Goal: Task Accomplishment & Management: Complete application form

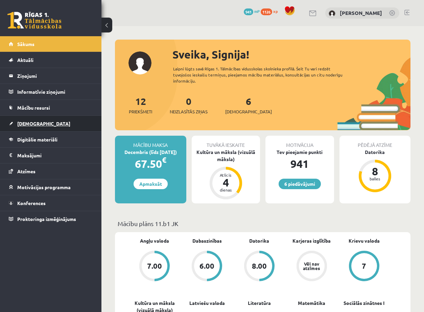
scroll to position [169, 0]
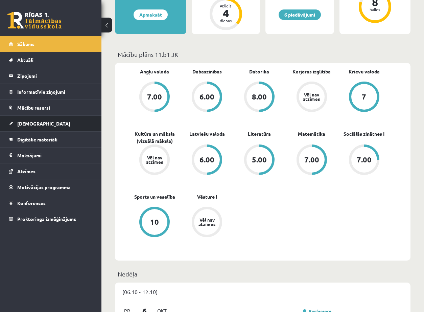
click at [13, 123] on link "[DEMOGRAPHIC_DATA]" at bounding box center [51, 124] width 84 height 16
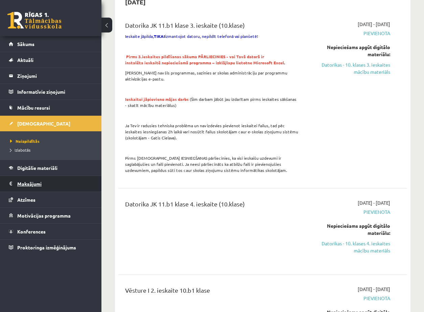
click at [36, 187] on legend "Maksājumi 0" at bounding box center [55, 184] width 76 height 16
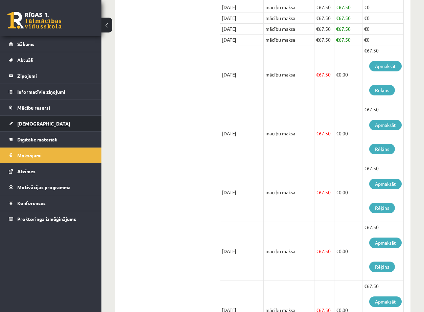
click at [35, 126] on span "[DEMOGRAPHIC_DATA]" at bounding box center [43, 123] width 53 height 6
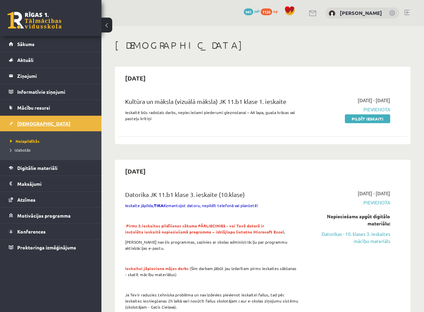
click at [25, 123] on span "[DEMOGRAPHIC_DATA]" at bounding box center [43, 123] width 53 height 6
click at [362, 119] on link "Pildīt ieskaiti" at bounding box center [367, 118] width 45 height 9
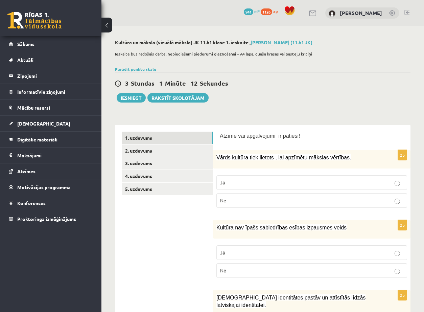
click at [164, 149] on link "2. uzdevums" at bounding box center [167, 151] width 91 height 13
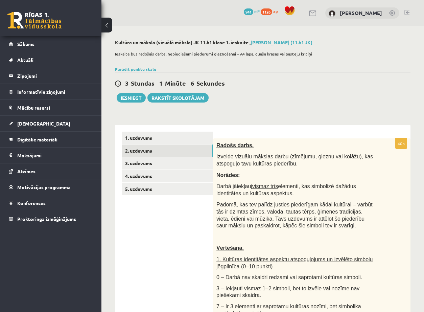
click at [146, 66] on div "Parādīt punktu skalu Atzīme No Līdz 1 0 20 2 21 30 3 31 40 4 41 50 5 51 60 6 61…" at bounding box center [263, 69] width 296 height 6
click at [146, 67] on link "Parādīt punktu skalu" at bounding box center [135, 68] width 41 height 5
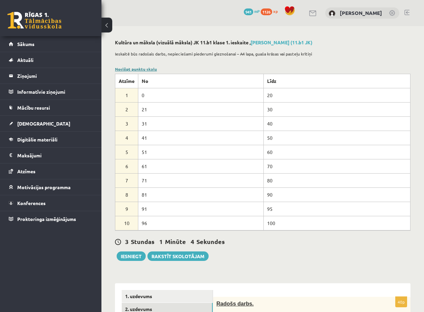
click at [146, 67] on link "Noslēpt punktu skalu" at bounding box center [136, 68] width 42 height 5
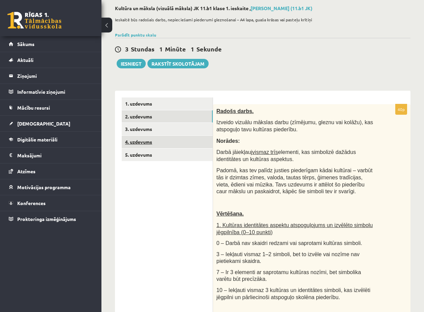
scroll to position [34, 0]
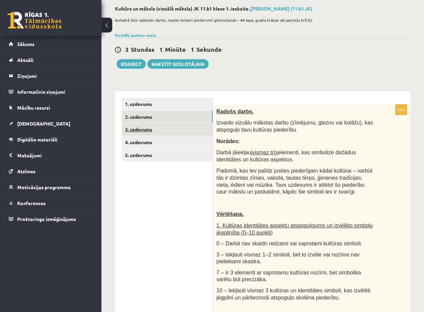
click at [166, 131] on link "3. uzdevums" at bounding box center [167, 129] width 91 height 13
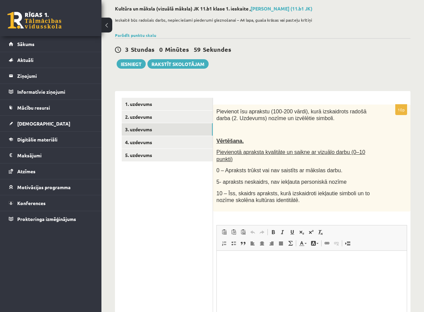
scroll to position [0, 0]
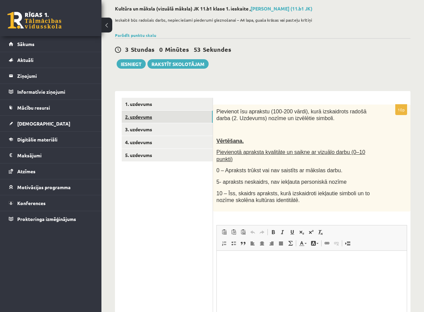
click at [150, 121] on link "2. uzdevums" at bounding box center [167, 117] width 91 height 13
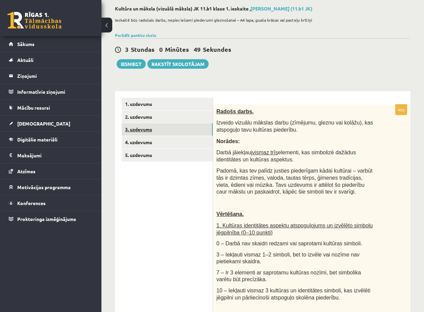
click at [152, 128] on link "3. uzdevums" at bounding box center [167, 129] width 91 height 13
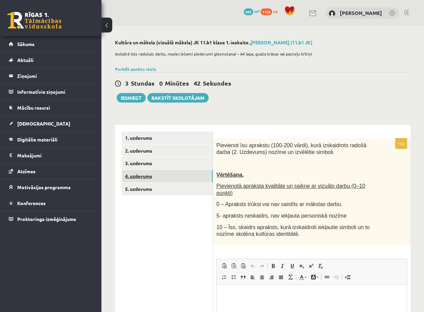
click at [149, 178] on link "4. uzdevums" at bounding box center [167, 176] width 91 height 13
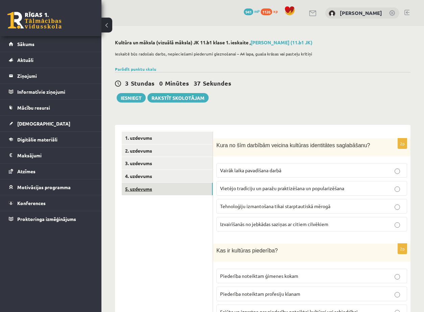
click at [168, 192] on link "5. uzdevums" at bounding box center [167, 189] width 91 height 13
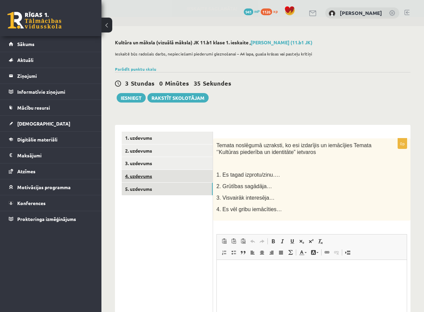
click at [160, 174] on link "4. uzdevums" at bounding box center [167, 176] width 91 height 13
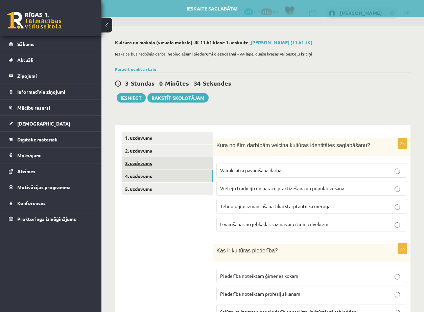
click at [159, 167] on link "3. uzdevums" at bounding box center [167, 163] width 91 height 13
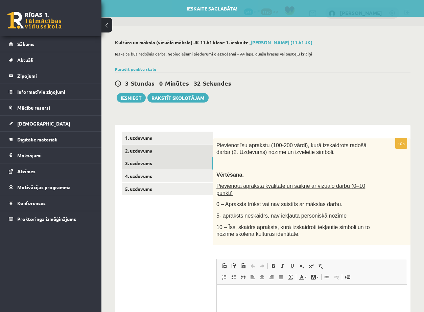
click at [165, 153] on link "2. uzdevums" at bounding box center [167, 151] width 91 height 13
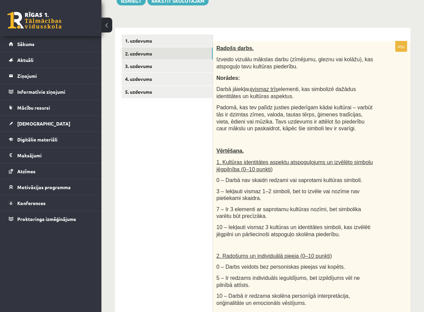
scroll to position [87, 0]
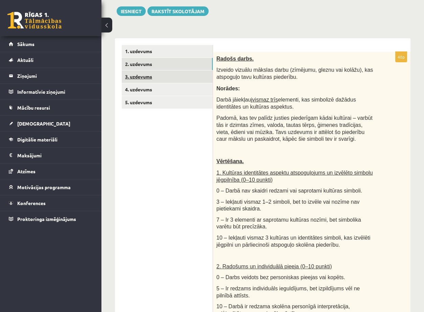
click at [175, 74] on link "3. uzdevums" at bounding box center [167, 76] width 91 height 13
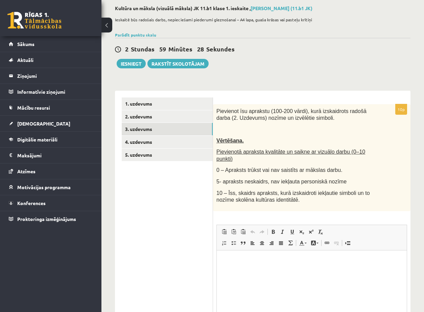
scroll to position [0, 0]
click at [161, 132] on link "3. uzdevums" at bounding box center [167, 129] width 91 height 13
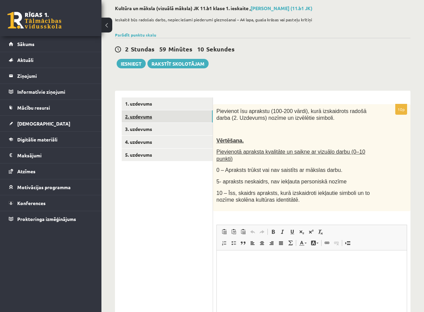
click at [152, 118] on link "2. uzdevums" at bounding box center [167, 116] width 91 height 13
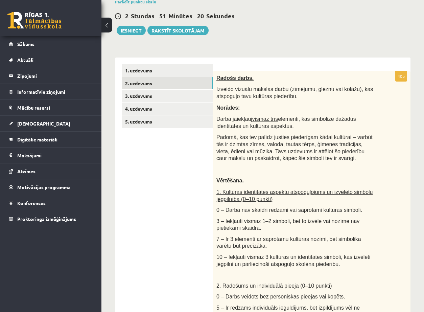
scroll to position [68, 0]
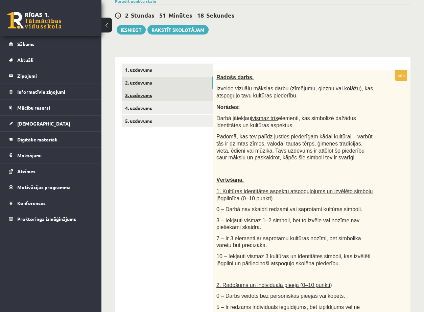
click at [166, 89] on link "3. uzdevums" at bounding box center [167, 95] width 91 height 13
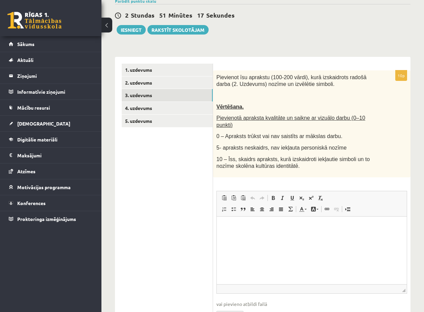
scroll to position [0, 0]
click at [342, 237] on html at bounding box center [312, 226] width 190 height 21
click at [163, 82] on link "2. uzdevums" at bounding box center [167, 82] width 91 height 13
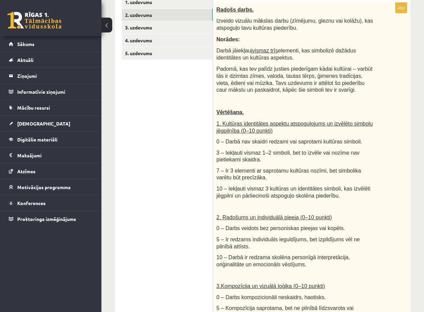
scroll to position [102, 0]
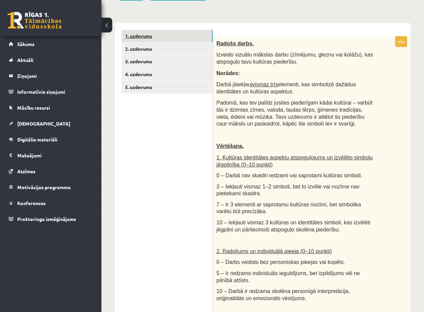
click at [158, 35] on link "1. uzdevums" at bounding box center [167, 36] width 91 height 13
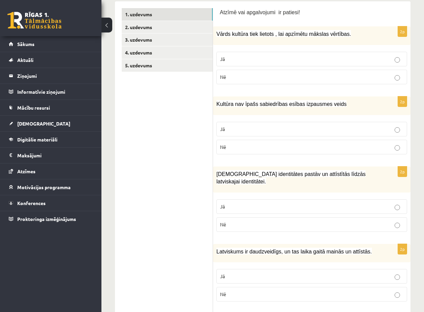
scroll to position [125, 0]
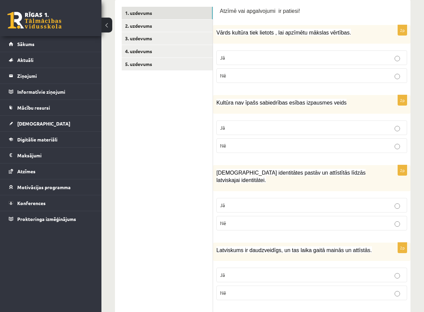
click at [251, 78] on p "Nē" at bounding box center [311, 75] width 183 height 7
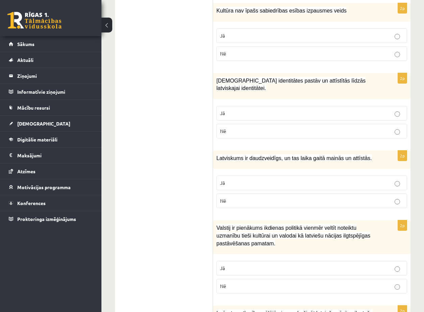
scroll to position [218, 0]
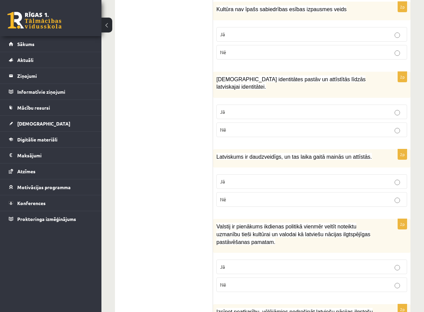
click at [256, 47] on label "Nē" at bounding box center [312, 52] width 191 height 15
click at [331, 112] on p "Jā" at bounding box center [311, 111] width 183 height 7
click at [308, 176] on label "Jā" at bounding box center [312, 181] width 191 height 15
click at [341, 261] on label "Jā" at bounding box center [312, 267] width 191 height 15
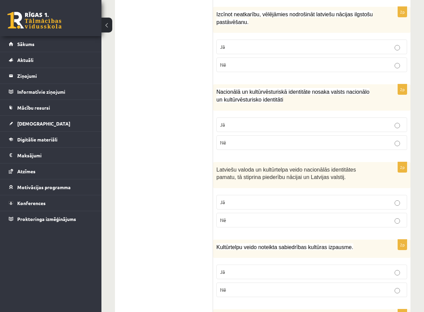
scroll to position [511, 0]
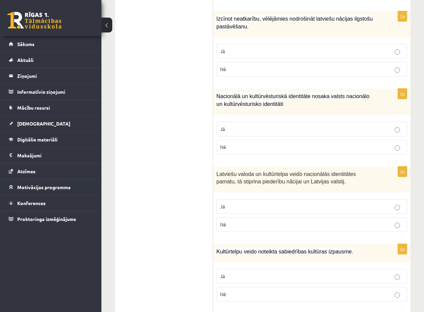
click at [336, 50] on p "Jā" at bounding box center [311, 51] width 183 height 7
click at [379, 129] on p "Jā" at bounding box center [311, 129] width 183 height 7
click at [379, 211] on label "Jā" at bounding box center [312, 206] width 191 height 15
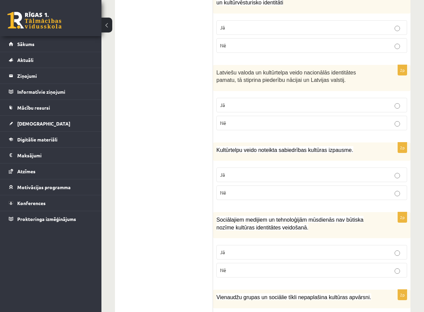
click at [383, 176] on p "Jā" at bounding box center [311, 174] width 183 height 7
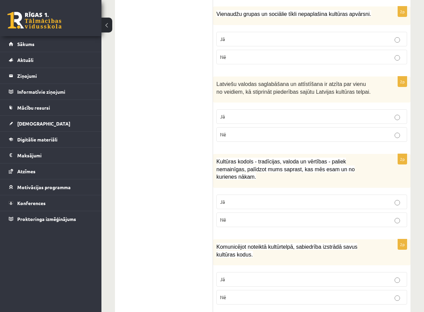
scroll to position [977, 0]
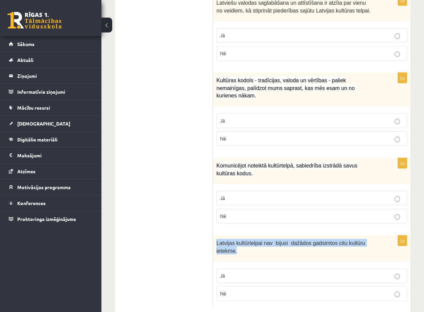
drag, startPoint x: 217, startPoint y: 236, endPoint x: 374, endPoint y: 236, distance: 157.4
click at [374, 236] on div "Latvijas kultūrtelpai nav bijusi dažādos gadsimtos citu kultūru ietekme." at bounding box center [312, 249] width 198 height 26
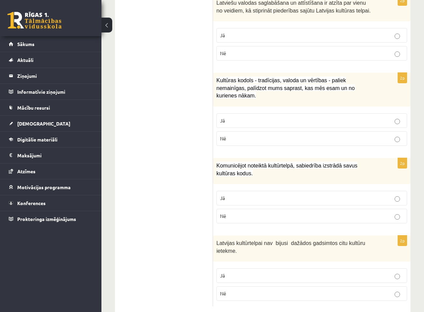
drag, startPoint x: 369, startPoint y: 236, endPoint x: 227, endPoint y: 247, distance: 142.3
click at [227, 247] on div "2p Latvijas kultūrtelpai nav bijusi dažādos gadsimtos citu kultūru ietekme. Jā …" at bounding box center [312, 271] width 198 height 71
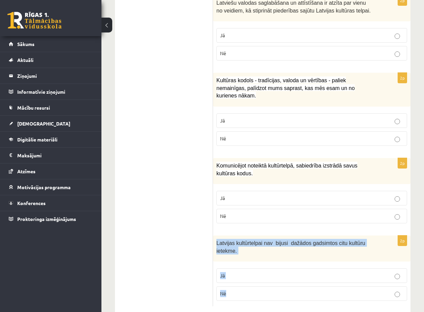
drag, startPoint x: 216, startPoint y: 235, endPoint x: 247, endPoint y: 288, distance: 61.0
click at [247, 288] on div "2p Latvijas kultūrtelpai nav bijusi dažādos gadsimtos citu kultūru ietekme. Jā …" at bounding box center [312, 271] width 198 height 71
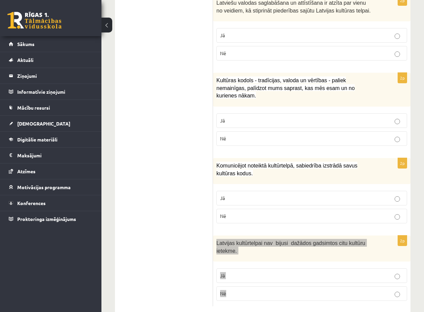
copy div "Latvijas kultūrtelpai nav bijusi dažādos gadsimtos citu kultūru ietekme. Jā Nē"
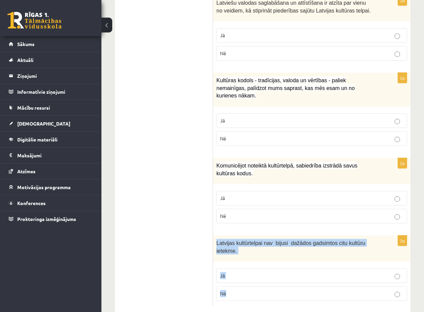
click at [293, 290] on p "Nē" at bounding box center [311, 293] width 183 height 7
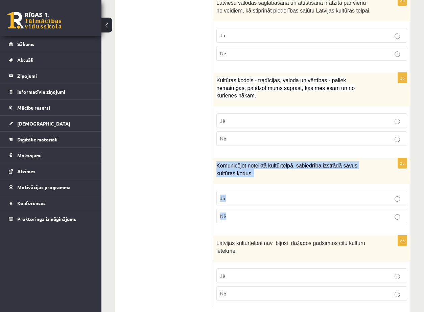
drag, startPoint x: 216, startPoint y: 155, endPoint x: 250, endPoint y: 203, distance: 58.5
click at [250, 203] on div "2p Komunicējot noteiktā kultūrtelpā, sabiedrība izstrādā savus kultūras kodus. …" at bounding box center [312, 193] width 198 height 71
copy div "Komunicējot noteiktā kultūrtelpā, sabiedrība izstrādā savus kultūras kodus. Jā …"
click at [257, 195] on p "Jā" at bounding box center [311, 198] width 183 height 7
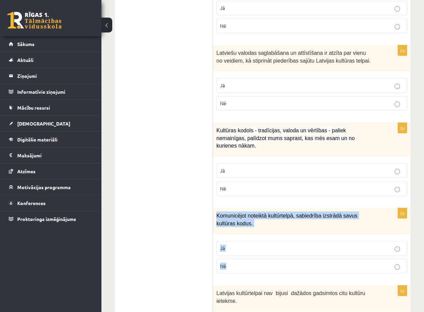
scroll to position [910, 0]
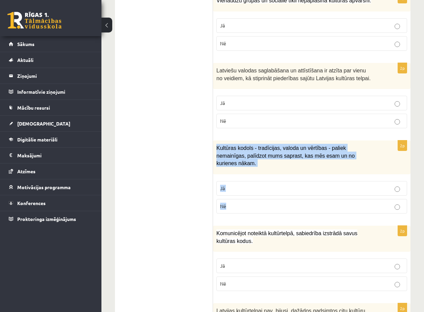
drag, startPoint x: 216, startPoint y: 147, endPoint x: 247, endPoint y: 195, distance: 56.9
click at [247, 195] on div "2p Kultūras kodols - tradīcijas, valoda un vērtības - paliek nemainīgas, palīdz…" at bounding box center [312, 179] width 198 height 79
copy div "Kultūras kodols - tradīcijas, valoda un vērtības - paliek nemainīgas, palīdzot …"
click at [245, 185] on p "Jā" at bounding box center [311, 188] width 183 height 7
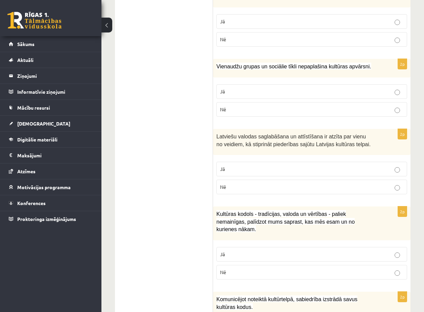
scroll to position [842, 0]
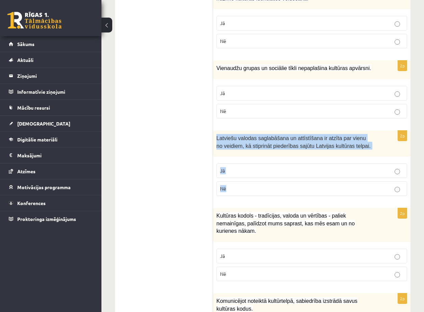
drag, startPoint x: 215, startPoint y: 136, endPoint x: 269, endPoint y: 182, distance: 70.9
click at [269, 182] on div "2p Latviešu valodas saglabāšana un attīstīšana ir atzīta par vienu no veidiem, …" at bounding box center [312, 166] width 198 height 71
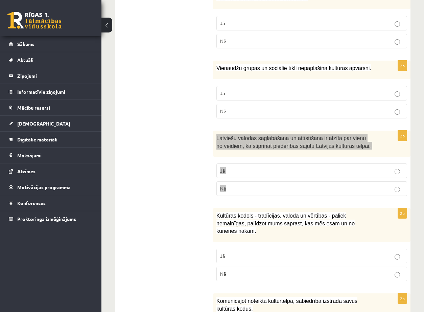
copy div "Latviešu valodas saglabāšana un attīstīšana ir atzīta par vienu no veidiem, kā …"
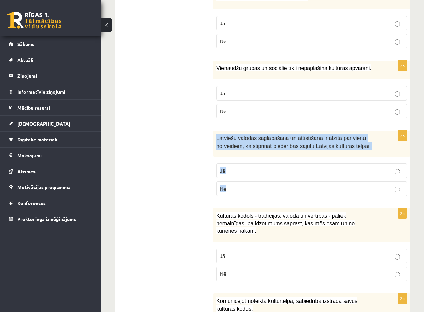
click at [245, 168] on p "Jā" at bounding box center [311, 170] width 183 height 7
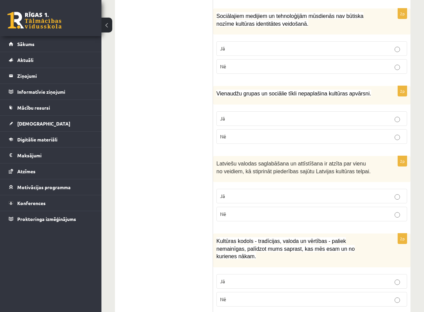
scroll to position [774, 0]
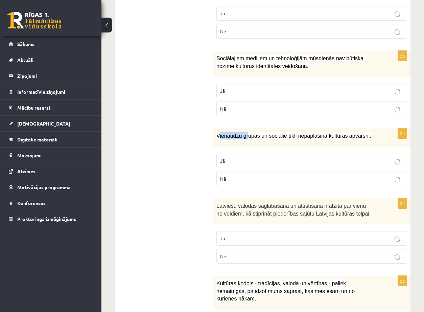
drag, startPoint x: 219, startPoint y: 134, endPoint x: 233, endPoint y: 142, distance: 15.9
click at [245, 147] on div "Vienaudžu grupas un sociālie tīkli nepaplašina kultūras apvārsni." at bounding box center [312, 137] width 198 height 19
drag, startPoint x: 230, startPoint y: 139, endPoint x: 223, endPoint y: 136, distance: 7.6
click at [230, 139] on span "Vienaudžu grupas un sociālie tīkli nepaplašina kultūras apvārsni." at bounding box center [294, 136] width 155 height 6
drag, startPoint x: 217, startPoint y: 135, endPoint x: 237, endPoint y: 175, distance: 45.4
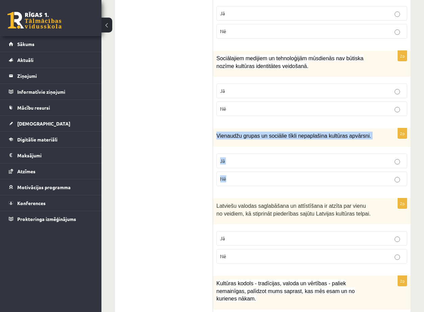
click at [237, 175] on div "2p Vienaudžu grupas un sociālie tīkli nepaplašina kultūras apvārsni. Jā Nē" at bounding box center [312, 159] width 198 height 63
copy div "Vienaudžu grupas un sociālie tīkli nepaplašina kultūras apvārsni. Jā Nē"
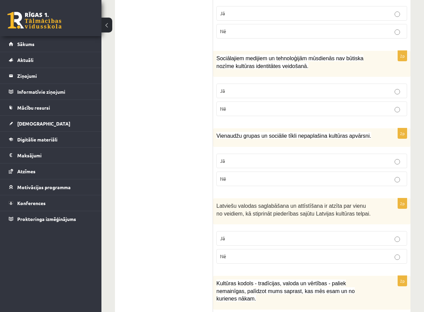
click at [250, 175] on label "Nē" at bounding box center [312, 179] width 191 height 15
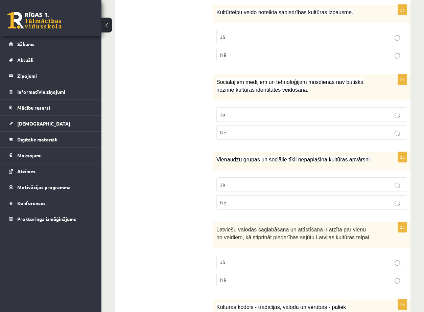
scroll to position [741, 0]
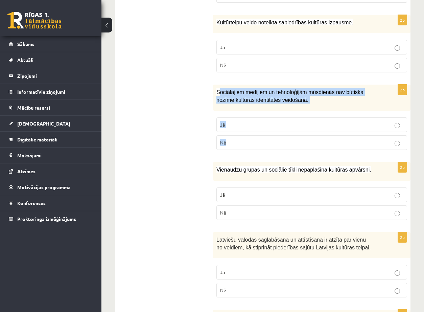
drag, startPoint x: 218, startPoint y: 92, endPoint x: 220, endPoint y: 97, distance: 5.4
click at [239, 138] on div "2p Sociālajiem medijiem un tehnoloģijām mūsdienās nav būtiska nozīme kultūras i…" at bounding box center [312, 120] width 198 height 71
click at [219, 94] on span "Sociālajiem medijiem un tehnoloģijām mūsdienās nav būtiska nozīme kultūras iden…" at bounding box center [290, 96] width 147 height 14
drag, startPoint x: 217, startPoint y: 92, endPoint x: 235, endPoint y: 138, distance: 49.4
click at [235, 138] on div "2p Sociālajiem medijiem un tehnoloģijām mūsdienās nav būtiska nozīme kultūras i…" at bounding box center [312, 120] width 198 height 71
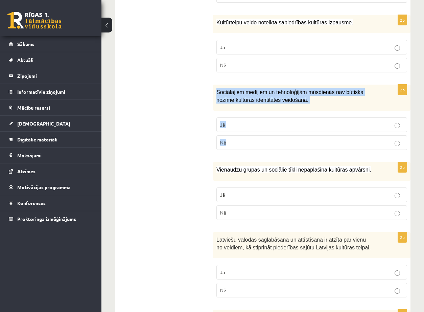
copy div "Sociālajiem medijiem un tehnoloģijām mūsdienās nav būtiska nozīme kultūras iden…"
click at [248, 141] on p "Nē" at bounding box center [311, 142] width 183 height 7
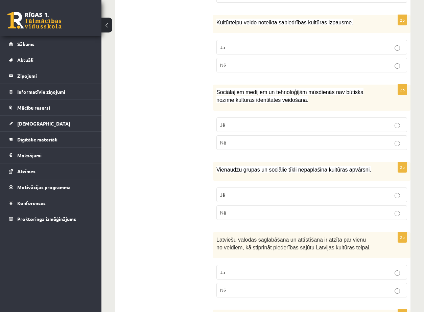
scroll to position [673, 0]
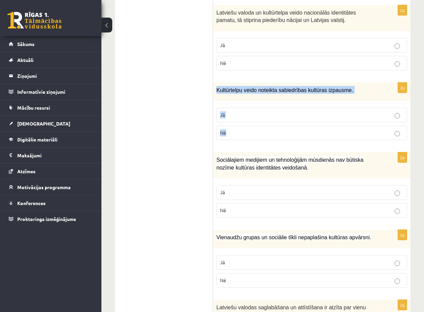
drag, startPoint x: 217, startPoint y: 87, endPoint x: 243, endPoint y: 131, distance: 50.8
click at [243, 131] on div "2p Kultūrtelpu veido noteikta sabiedrības kultūras izpausme. Jā Nē" at bounding box center [312, 114] width 198 height 63
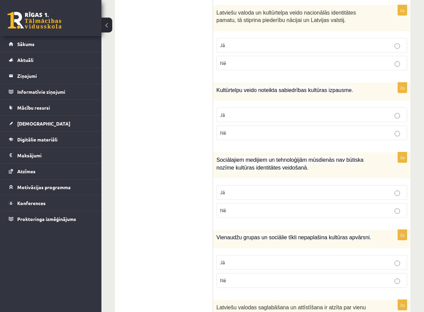
click at [181, 74] on ul "1. uzdevums 2. uzdevums 3. uzdevums 4. uzdevums 5. uzdevums" at bounding box center [167, 35] width 91 height 1152
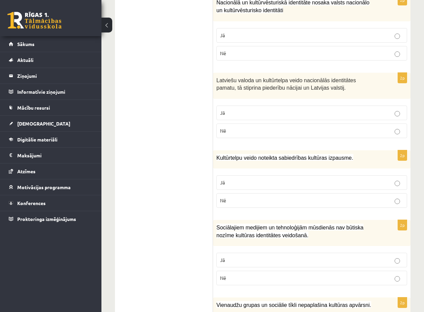
scroll to position [571, 0]
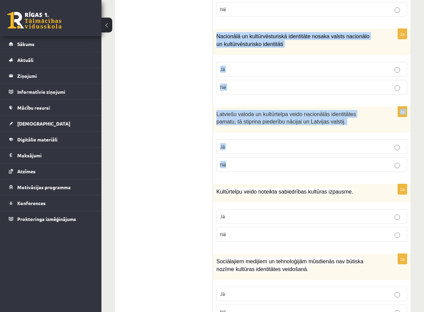
drag, startPoint x: 216, startPoint y: 34, endPoint x: 246, endPoint y: 159, distance: 128.6
click at [246, 159] on form "Atzīmē vai apgalvojumi ir patiesi! 2p Vārds kultūra tiek lietots , lai apzīmētu…" at bounding box center [312, 136] width 184 height 1152
copy form "Nacionālā un kultūrvēsturiskā identitāte nosaka valsts nacionālo un kultūrvēstu…"
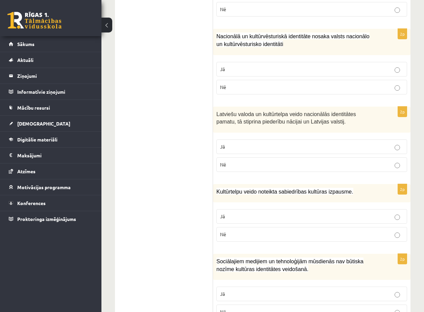
click at [184, 158] on ul "1. uzdevums 2. uzdevums 3. uzdevums 4. uzdevums 5. uzdevums" at bounding box center [167, 136] width 91 height 1152
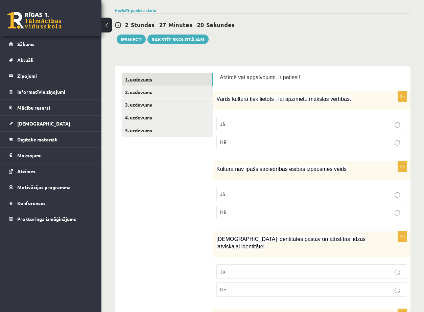
scroll to position [0, 0]
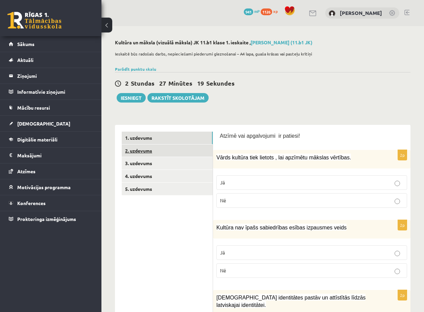
click at [146, 151] on link "2. uzdevums" at bounding box center [167, 151] width 91 height 13
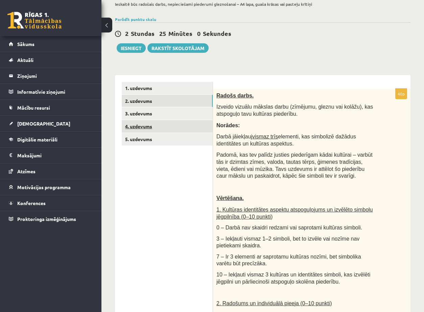
scroll to position [34, 0]
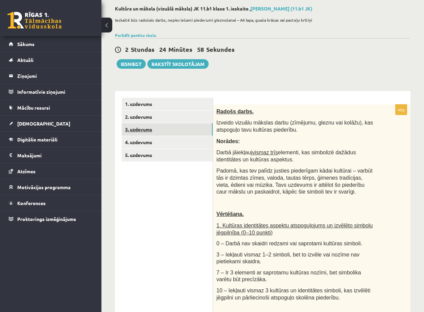
click at [186, 129] on link "3. uzdevums" at bounding box center [167, 129] width 91 height 13
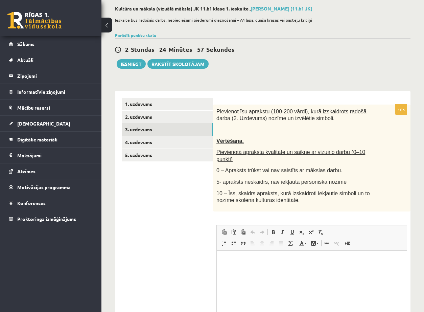
scroll to position [0, 0]
click at [151, 115] on link "2. uzdevums" at bounding box center [167, 117] width 91 height 13
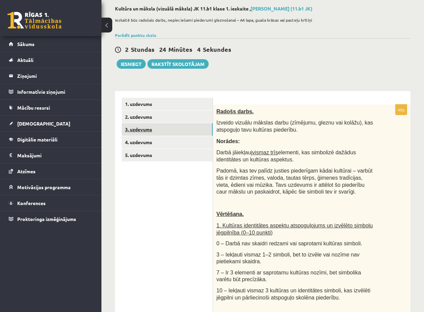
click at [155, 132] on link "3. uzdevums" at bounding box center [167, 129] width 91 height 13
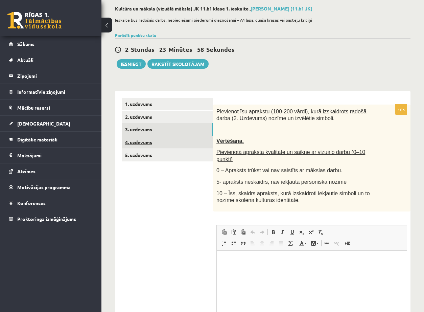
click at [154, 144] on link "4. uzdevums" at bounding box center [167, 142] width 91 height 13
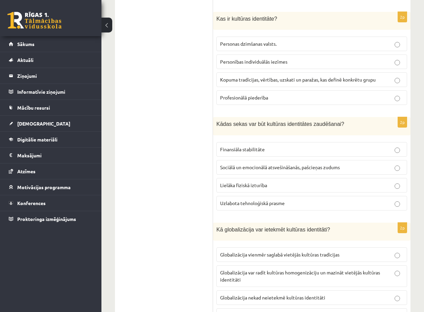
scroll to position [452, 0]
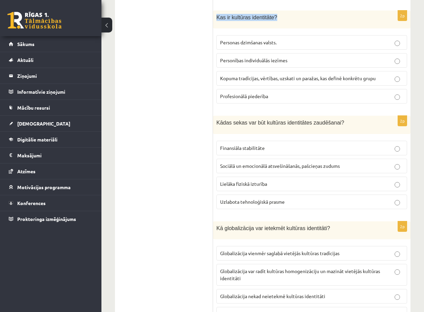
drag, startPoint x: 225, startPoint y: 18, endPoint x: 267, endPoint y: 18, distance: 42.6
click at [272, 18] on span "Kas ir kultūras identitāte?" at bounding box center [247, 18] width 61 height 6
copy span "Kas ir kultūras identitāte?"
click at [252, 79] on span "Kopuma tradīcijas, vērtības, uzskati un paražas, kas definē konkrētu grupu" at bounding box center [298, 78] width 156 height 6
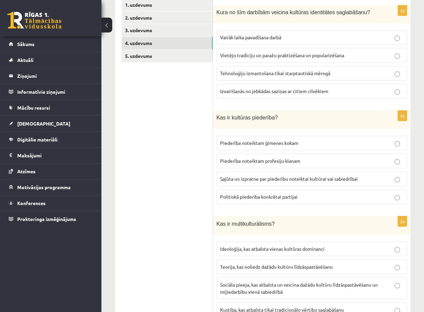
scroll to position [111, 0]
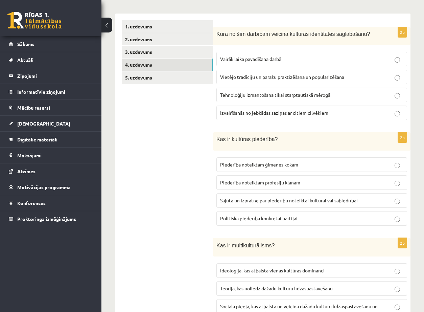
click at [381, 73] on label "Vietējo tradīciju un paražu praktizēšana un popularizēšana" at bounding box center [312, 77] width 191 height 15
click at [384, 204] on label "Sajūta un izpratne par piederību noteiktai kultūrai vai sabiedrībai" at bounding box center [312, 200] width 191 height 15
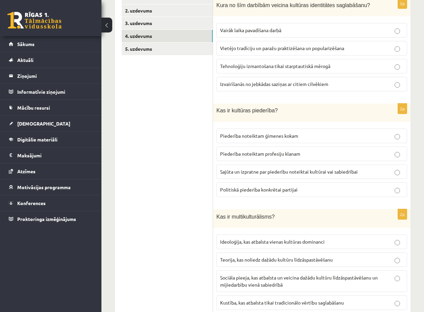
scroll to position [179, 0]
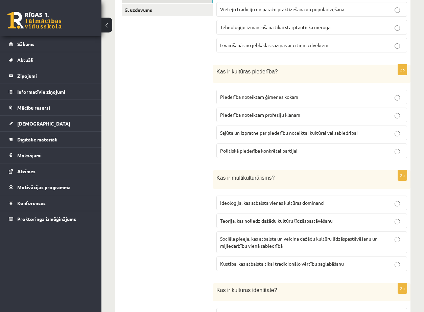
click at [380, 241] on p "Sociāla pieeja, kas atbalsta un veicina dažādu kultūru līdzāspastāvēšanu un mij…" at bounding box center [311, 242] width 183 height 14
drag, startPoint x: 218, startPoint y: 176, endPoint x: 278, endPoint y: 180, distance: 60.0
click at [278, 180] on p "Kas ir multikulturālisms?" at bounding box center [295, 178] width 157 height 8
copy span "Kas ir multikulturālisms?"
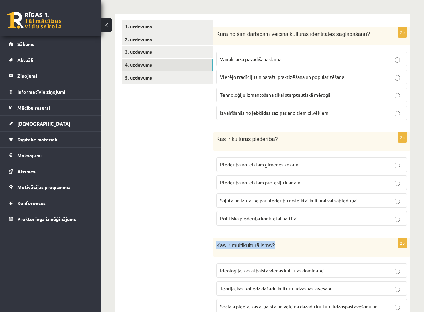
scroll to position [78, 0]
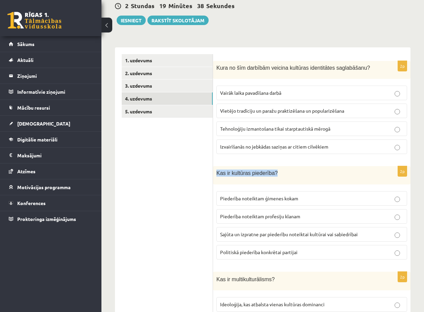
drag, startPoint x: 217, startPoint y: 172, endPoint x: 275, endPoint y: 175, distance: 58.0
click at [275, 175] on p "Kas ir kultūras piederība?" at bounding box center [295, 173] width 157 height 7
copy span "Kas ir kultūras piederība?"
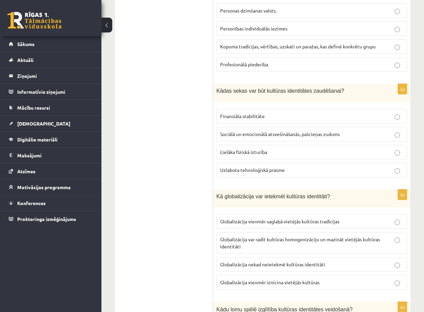
scroll to position [518, 0]
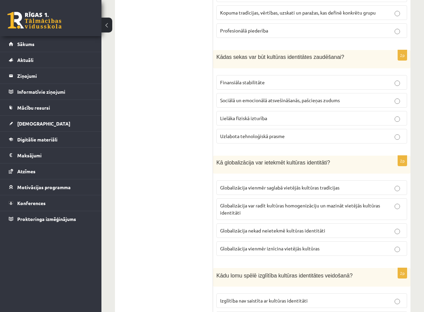
click at [272, 101] on span "Sociālā un emocionālā atsvešināšanās, pašcieņas zudums" at bounding box center [280, 100] width 120 height 6
drag, startPoint x: 237, startPoint y: 57, endPoint x: 335, endPoint y: 57, distance: 97.8
click at [335, 57] on p "Kādas sekas var būt kultūras identitātes zaudēšanai?" at bounding box center [295, 56] width 157 height 7
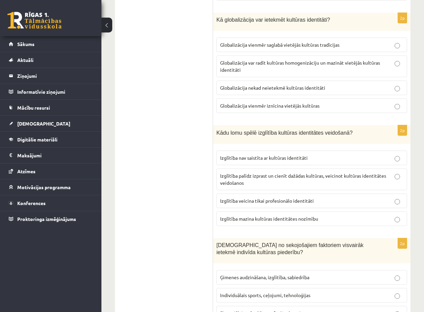
scroll to position [662, 0]
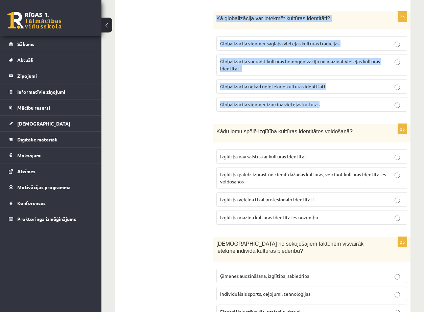
drag, startPoint x: 217, startPoint y: 18, endPoint x: 369, endPoint y: 102, distance: 173.9
click at [411, 102] on div "2p Kā globalizācija var ietekmēt kultūras identitāti? Globalizācija vienmēr sag…" at bounding box center [312, 65] width 198 height 106
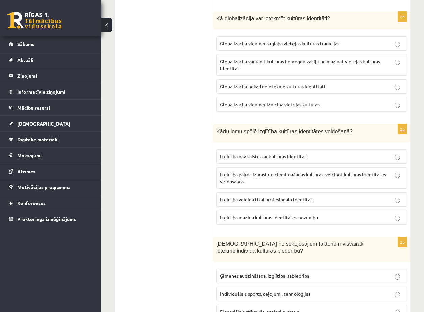
click at [185, 115] on ul "1. uzdevums 2. uzdevums 3. uzdevums 4. uzdevums 5. uzdevums" at bounding box center [167, 19] width 91 height 1098
click at [260, 66] on p "Globalizācija var radīt kultūras homogenizāciju un mazināt vietējās kultūras id…" at bounding box center [311, 65] width 183 height 14
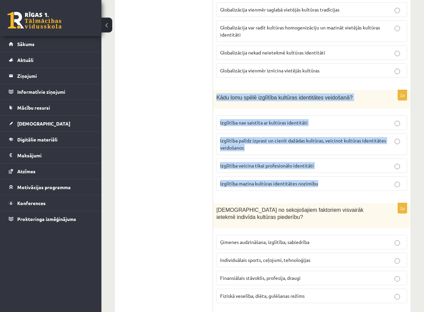
drag, startPoint x: 217, startPoint y: 96, endPoint x: 327, endPoint y: 184, distance: 141.1
click at [327, 184] on div "2p Kādu lomu spēlē izglītība kultūras identitātes veidošanā? Izglītība nav sais…" at bounding box center [312, 143] width 198 height 106
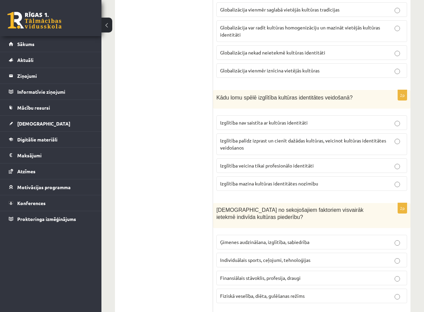
click at [376, 141] on span "Izglītība palīdz izprast un cienīt dažādas kultūras, veicinot kultūras identitā…" at bounding box center [303, 143] width 166 height 13
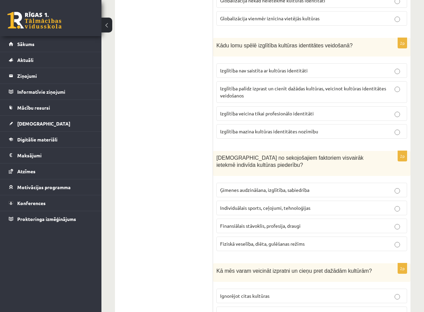
scroll to position [763, 0]
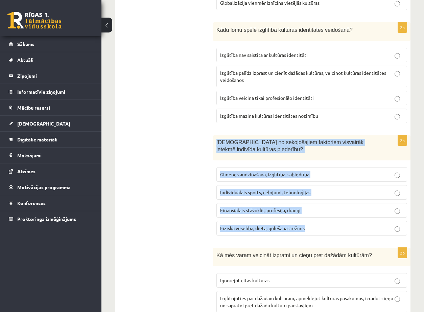
drag, startPoint x: 218, startPoint y: 141, endPoint x: 311, endPoint y: 229, distance: 128.1
click at [311, 229] on div "2p Kuri no sekojošajiem faktoriem visvairāk ietekmē indivīda kultūras piederību…" at bounding box center [312, 188] width 198 height 106
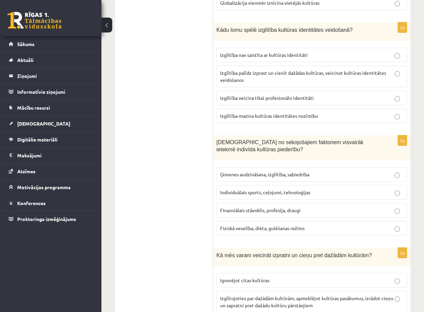
drag, startPoint x: 206, startPoint y: 189, endPoint x: 233, endPoint y: 188, distance: 27.1
click at [325, 171] on label "Ģimenes audzināšana, izglītība, sabiedrība" at bounding box center [312, 174] width 191 height 15
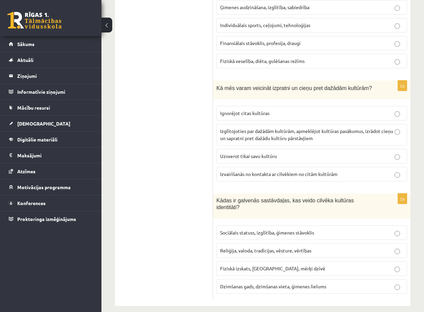
scroll to position [931, 0]
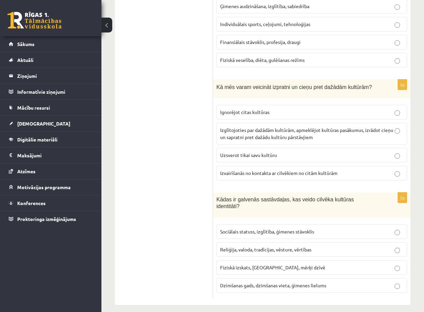
click at [260, 133] on p "Izglītojoties par dažādām kultūrām, apmeklējot kultūras pasākumus, izrādot cieņ…" at bounding box center [311, 134] width 183 height 14
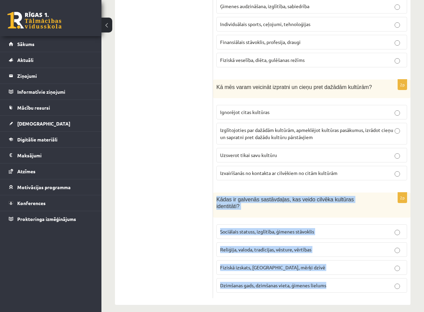
drag, startPoint x: 217, startPoint y: 200, endPoint x: 336, endPoint y: 281, distance: 144.3
click at [336, 281] on div "2p Kādas ir galvenās sastāvdaļas, kas veido cilvēka kultūras identitāti? Sociāl…" at bounding box center [312, 246] width 198 height 106
click at [337, 284] on label "Dzimšanas gads, dzimšanas vieta, ģimenes lielums" at bounding box center [312, 285] width 191 height 15
click at [241, 246] on span "Reliģija, valoda, tradīcijas, vēsture, vērtības" at bounding box center [265, 249] width 91 height 6
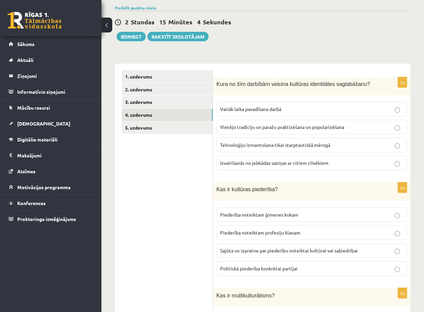
scroll to position [18, 0]
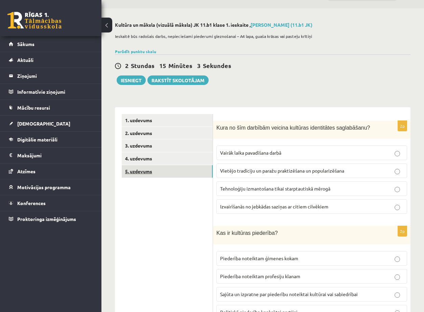
click at [162, 168] on link "5. uzdevums" at bounding box center [167, 171] width 91 height 13
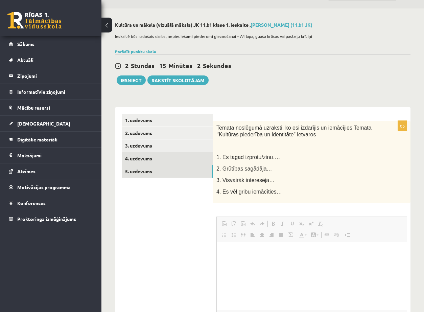
scroll to position [0, 0]
click at [162, 157] on link "4. uzdevums" at bounding box center [167, 158] width 91 height 13
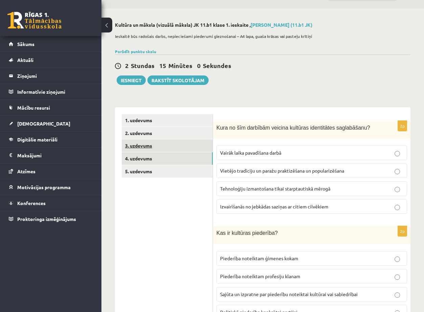
click at [158, 142] on link "3. uzdevums" at bounding box center [167, 145] width 91 height 13
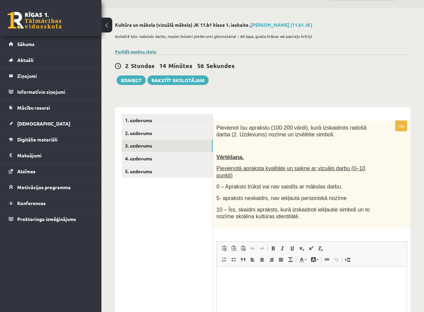
click at [142, 51] on link "Parādīt punktu skalu" at bounding box center [135, 51] width 41 height 5
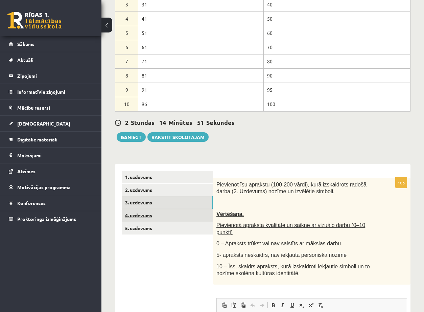
scroll to position [51, 0]
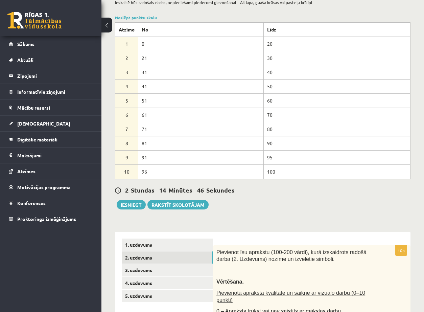
click at [146, 254] on link "2. uzdevums" at bounding box center [167, 257] width 91 height 13
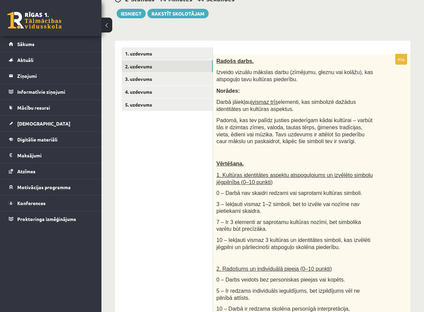
scroll to position [255, 0]
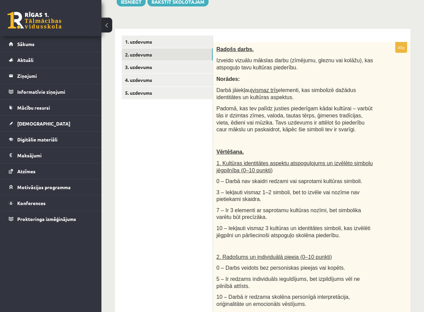
click at [363, 150] on p "Vērtēšana." at bounding box center [295, 151] width 157 height 7
drag, startPoint x: 363, startPoint y: 150, endPoint x: 383, endPoint y: 166, distance: 25.8
click at [364, 150] on p "Vērtēšana." at bounding box center [295, 151] width 157 height 7
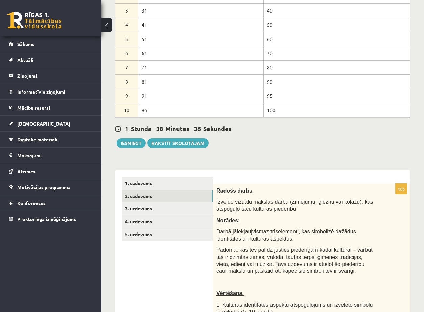
scroll to position [85, 0]
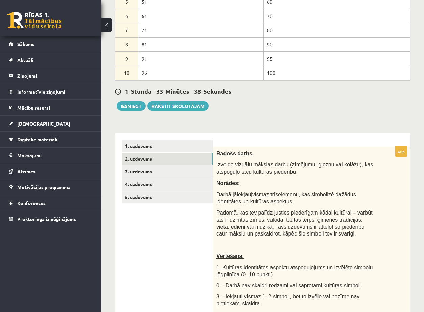
scroll to position [153, 0]
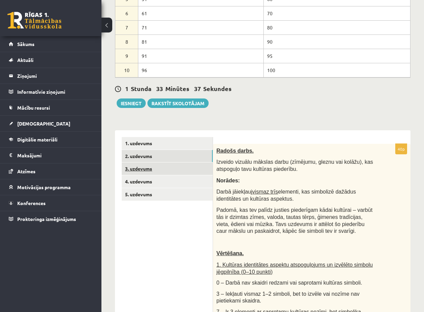
click at [157, 170] on link "3. uzdevums" at bounding box center [167, 168] width 91 height 13
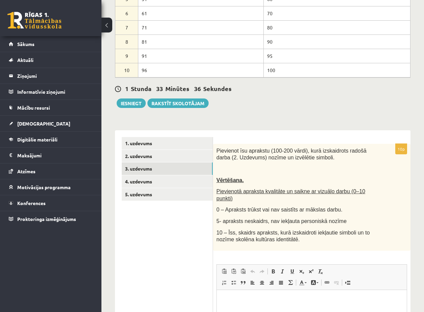
scroll to position [0, 0]
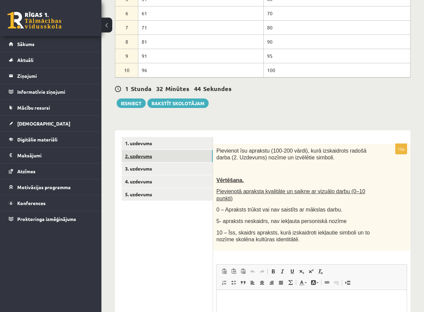
click at [158, 157] on link "2. uzdevums" at bounding box center [167, 156] width 91 height 13
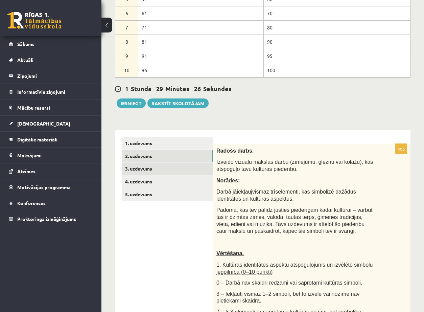
click at [154, 169] on link "3. uzdevums" at bounding box center [167, 168] width 91 height 13
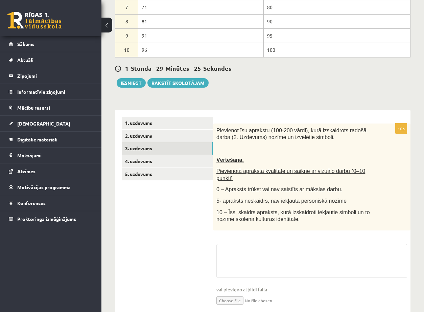
scroll to position [193, 0]
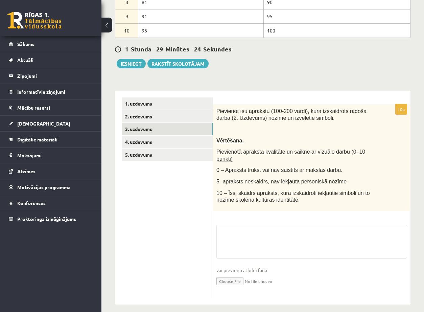
click at [252, 231] on fieldset "vai pievieno atbildi failā Iesniegtā atbilde" at bounding box center [312, 260] width 191 height 70
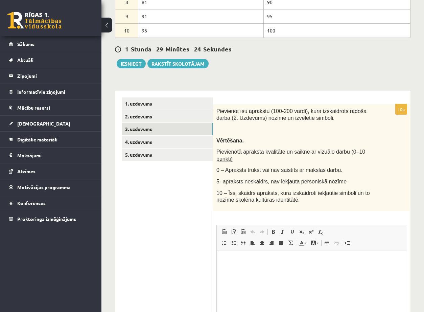
scroll to position [0, 0]
click at [250, 259] on p "Editor, wiswyg-editor-user-answer-47434024255000" at bounding box center [312, 260] width 177 height 7
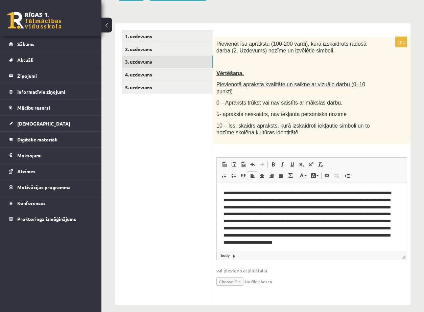
click at [354, 206] on p "**********" at bounding box center [310, 221] width 172 height 63
click at [314, 207] on p "**********" at bounding box center [310, 221] width 172 height 63
click at [272, 214] on p "**********" at bounding box center [310, 221] width 172 height 63
click at [233, 242] on p "**********" at bounding box center [310, 221] width 172 height 63
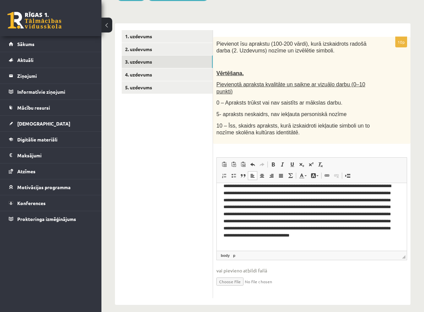
scroll to position [9, 0]
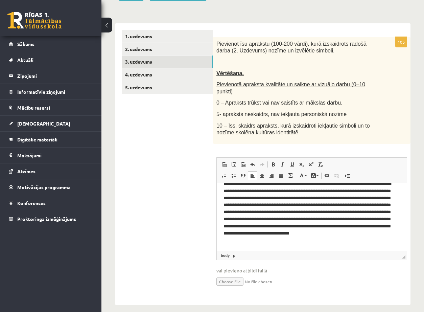
click at [364, 241] on p "**********" at bounding box center [310, 211] width 172 height 63
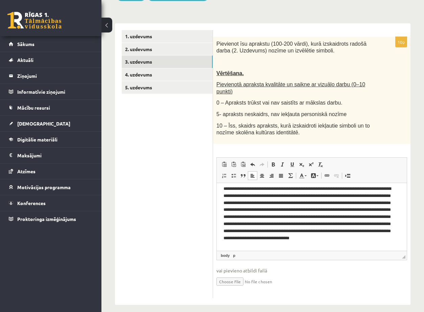
scroll to position [0, 0]
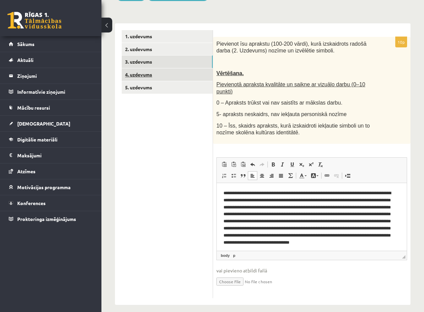
click at [155, 74] on link "4. uzdevums" at bounding box center [167, 74] width 91 height 13
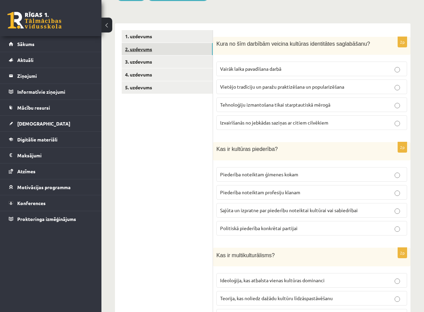
click at [150, 50] on link "2. uzdevums" at bounding box center [167, 49] width 91 height 13
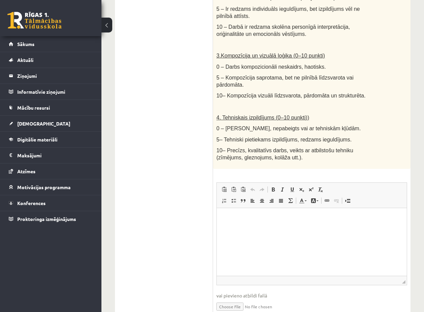
scroll to position [550, 0]
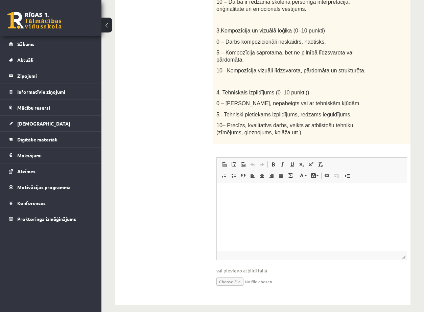
click at [238, 274] on input "file" at bounding box center [312, 281] width 191 height 14
type input "**********"
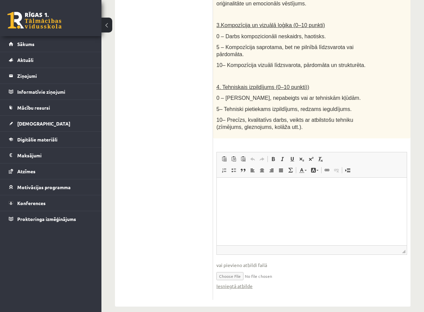
scroll to position [557, 0]
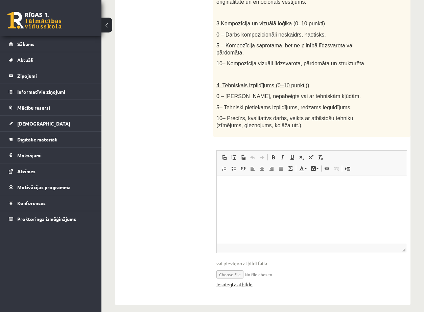
click at [244, 281] on link "Iesniegtā atbilde" at bounding box center [235, 284] width 36 height 7
click at [309, 196] on html at bounding box center [312, 186] width 190 height 21
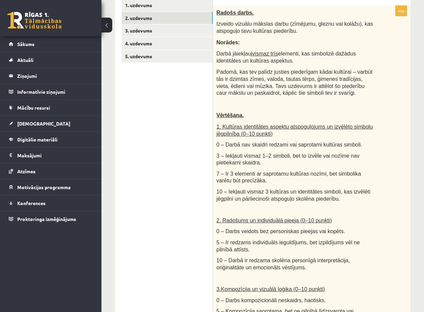
scroll to position [218, 0]
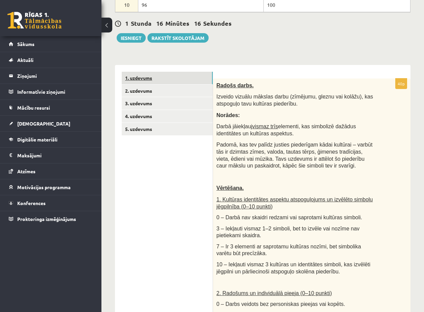
click at [160, 81] on link "1. uzdevums" at bounding box center [167, 78] width 91 height 13
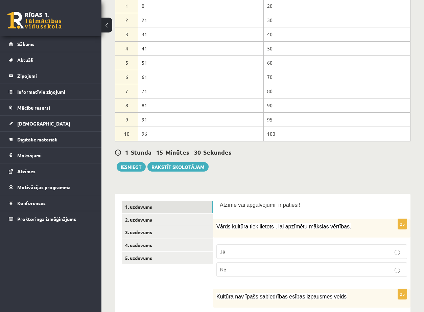
scroll to position [154, 0]
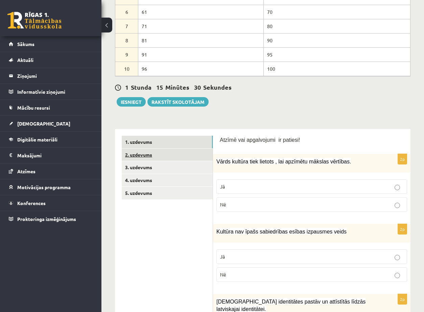
click at [186, 156] on link "2. uzdevums" at bounding box center [167, 155] width 91 height 13
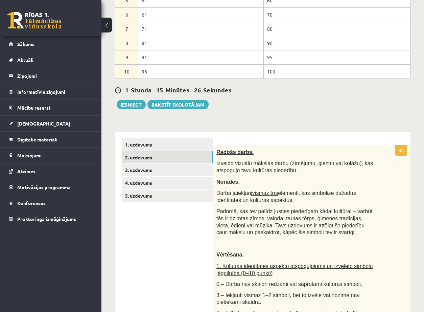
scroll to position [151, 0]
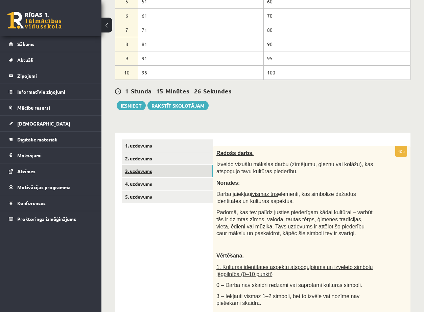
click at [154, 166] on link "3. uzdevums" at bounding box center [167, 171] width 91 height 13
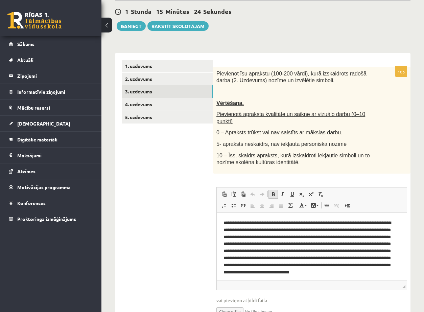
scroll to position [260, 0]
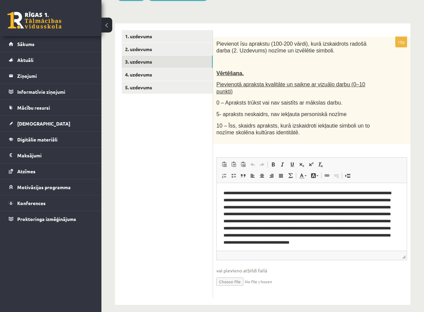
click at [283, 228] on p "**********" at bounding box center [310, 221] width 172 height 63
drag, startPoint x: 248, startPoint y: 235, endPoint x: 477, endPoint y: 427, distance: 299.5
click at [248, 235] on p "**********" at bounding box center [310, 221] width 172 height 63
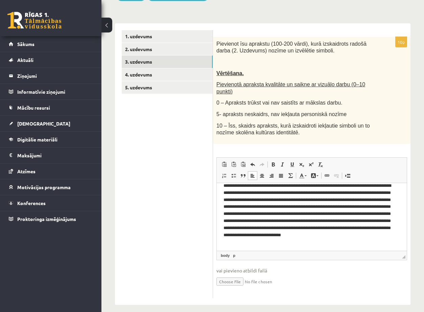
scroll to position [9, 0]
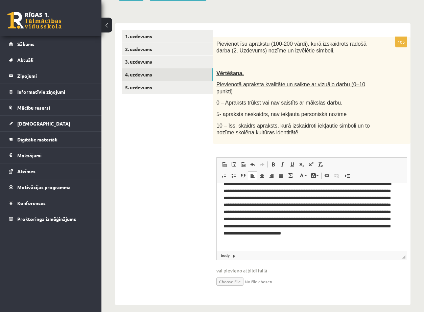
click at [159, 72] on link "4. uzdevums" at bounding box center [167, 74] width 91 height 13
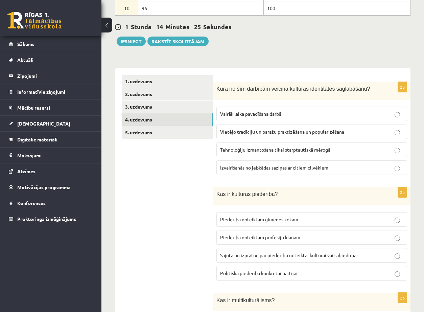
scroll to position [210, 0]
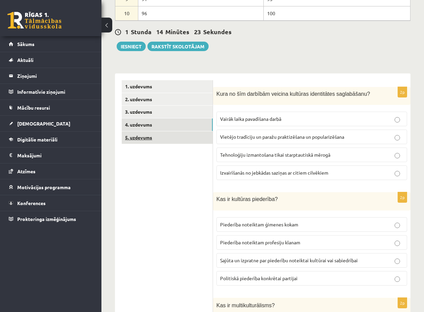
click at [144, 141] on link "5. uzdevums" at bounding box center [167, 137] width 91 height 13
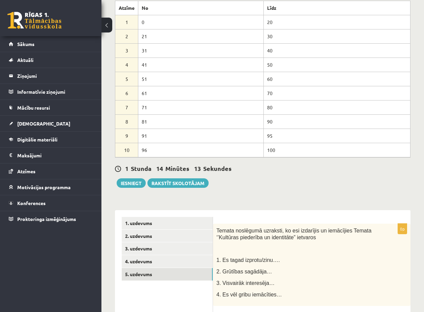
scroll to position [74, 0]
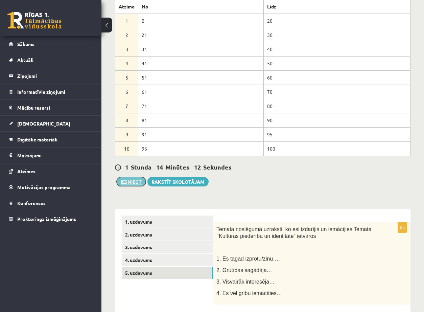
click at [127, 181] on button "Iesniegt" at bounding box center [131, 181] width 29 height 9
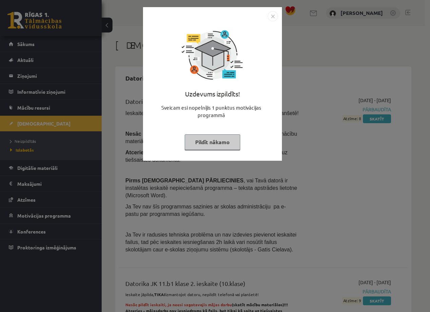
click at [221, 140] on button "Pildīt nākamo" at bounding box center [212, 142] width 56 height 16
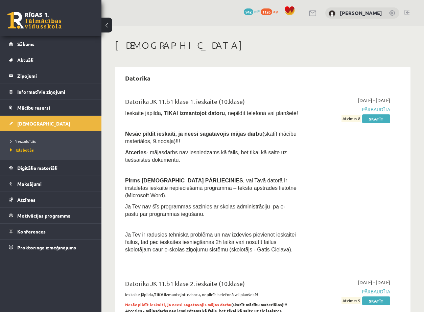
click at [25, 124] on span "[DEMOGRAPHIC_DATA]" at bounding box center [43, 123] width 53 height 6
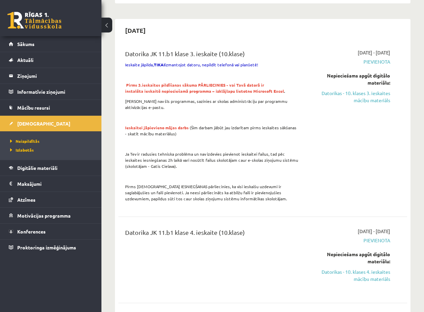
scroll to position [203, 0]
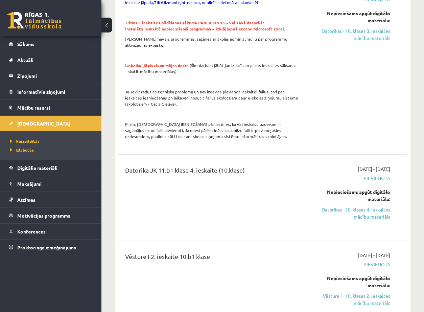
click at [30, 152] on link "Izlabotās" at bounding box center [52, 150] width 85 height 6
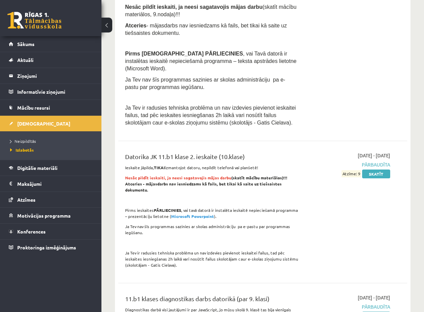
scroll to position [102, 0]
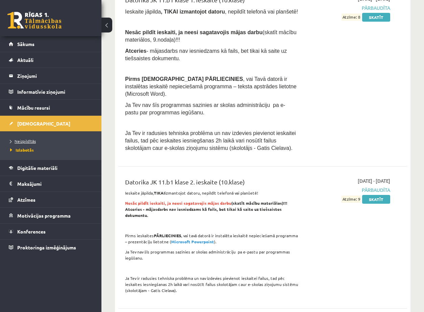
click at [34, 141] on span "Neizpildītās" at bounding box center [23, 140] width 26 height 5
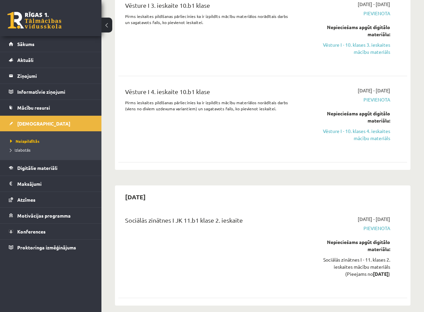
scroll to position [542, 0]
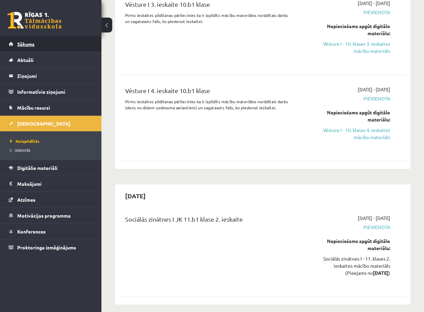
click at [18, 43] on span "Sākums" at bounding box center [25, 44] width 17 height 6
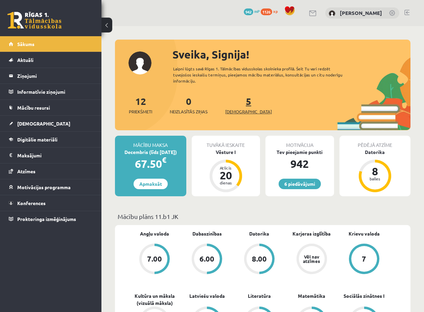
click at [238, 110] on span "[DEMOGRAPHIC_DATA]" at bounding box center [248, 111] width 47 height 7
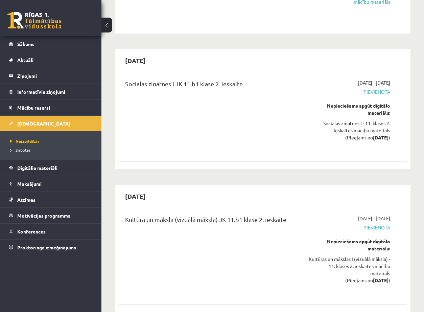
scroll to position [745, 0]
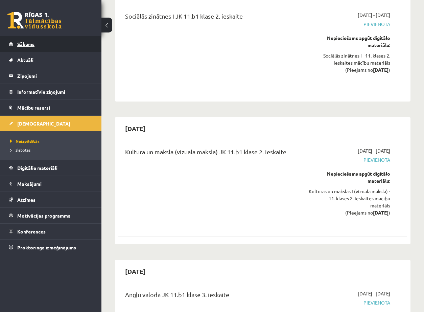
click at [26, 48] on link "Sākums" at bounding box center [51, 44] width 84 height 16
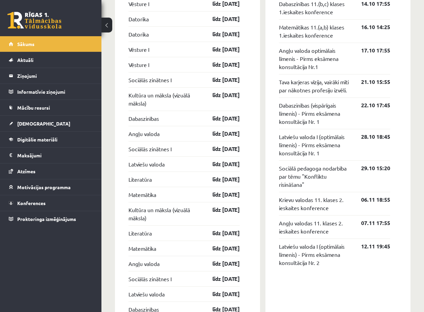
scroll to position [574, 0]
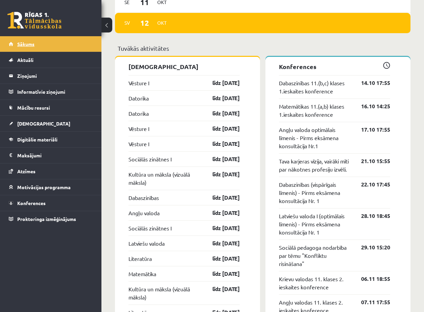
click at [12, 46] on link "Sākums" at bounding box center [51, 44] width 84 height 16
